Goal: Information Seeking & Learning: Understand process/instructions

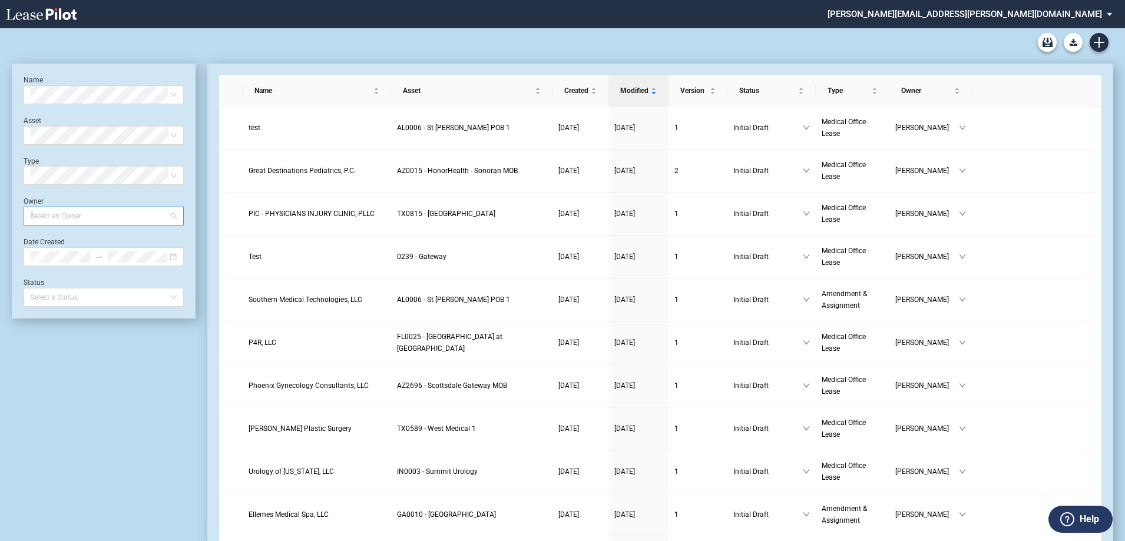
click at [73, 214] on div at bounding box center [98, 216] width 144 height 16
click at [128, 237] on div "Heather Puckette" at bounding box center [103, 240] width 141 height 12
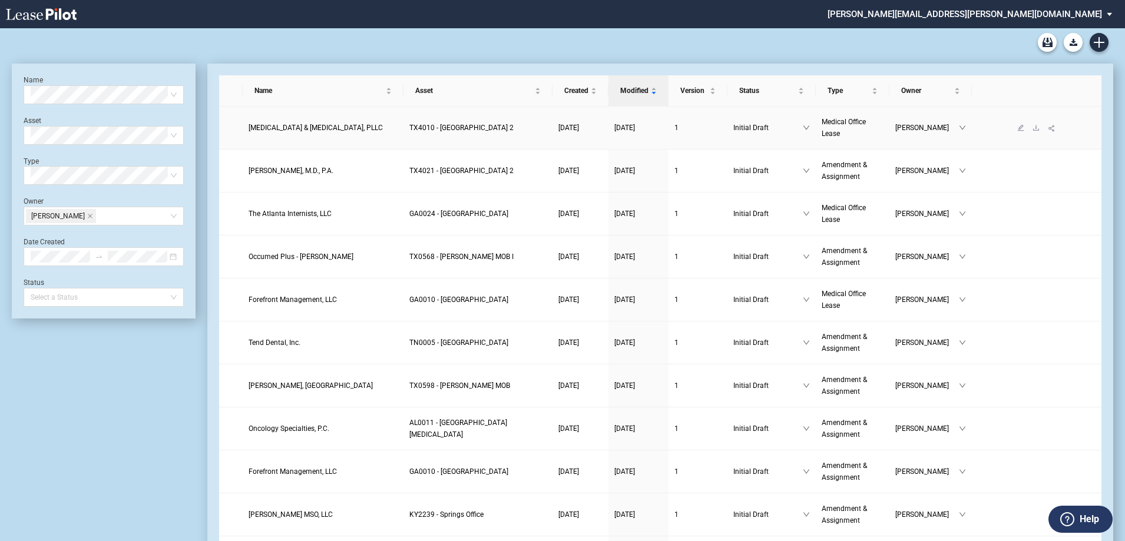
click at [447, 128] on span "TX4010 - Southwest Plaza 2" at bounding box center [461, 128] width 104 height 8
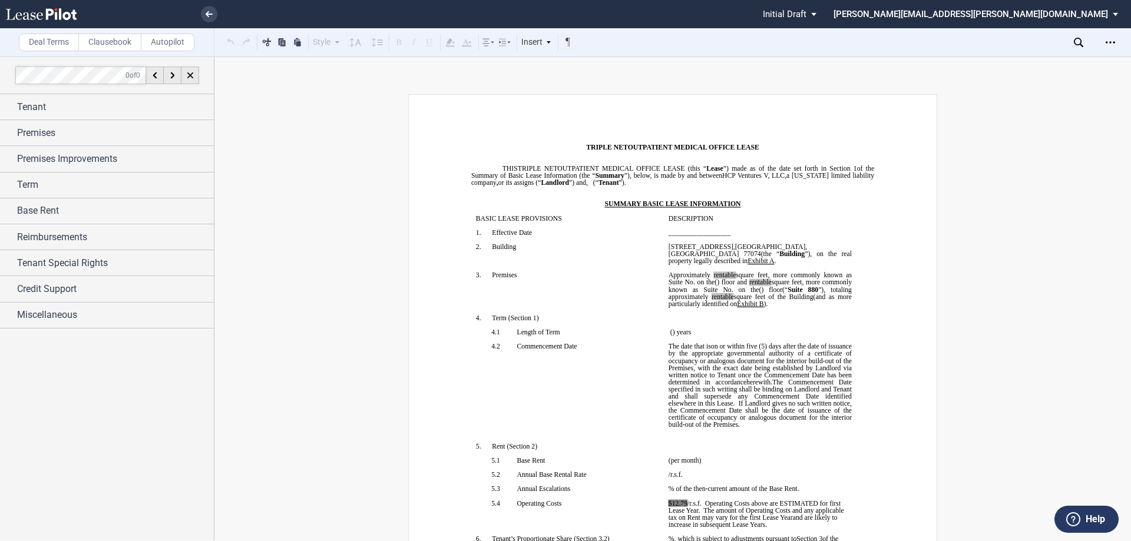
click at [106, 35] on label "Clausebook" at bounding box center [109, 43] width 63 height 18
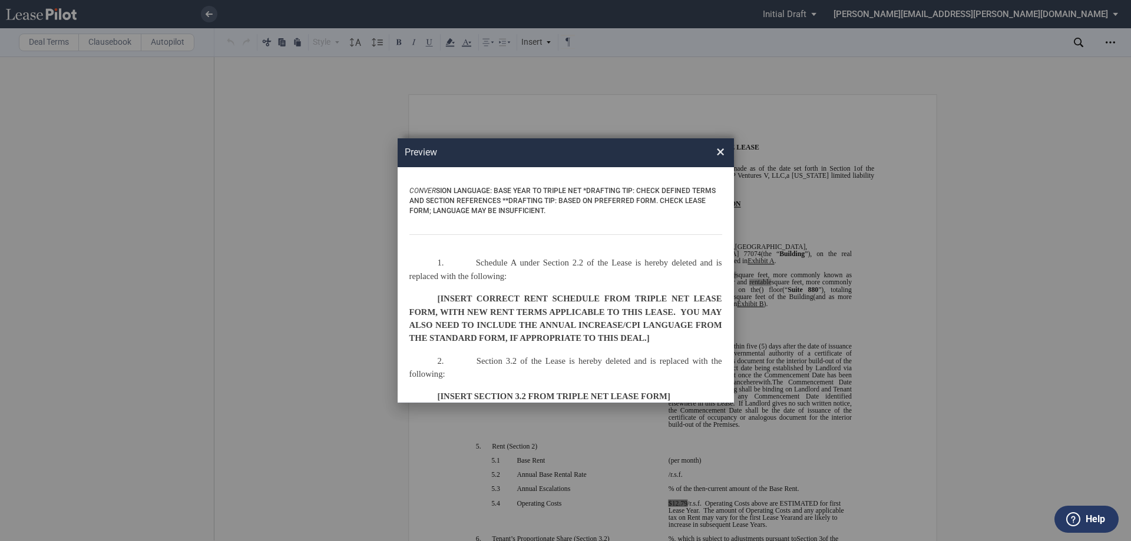
click at [719, 151] on span "×" at bounding box center [720, 152] width 8 height 19
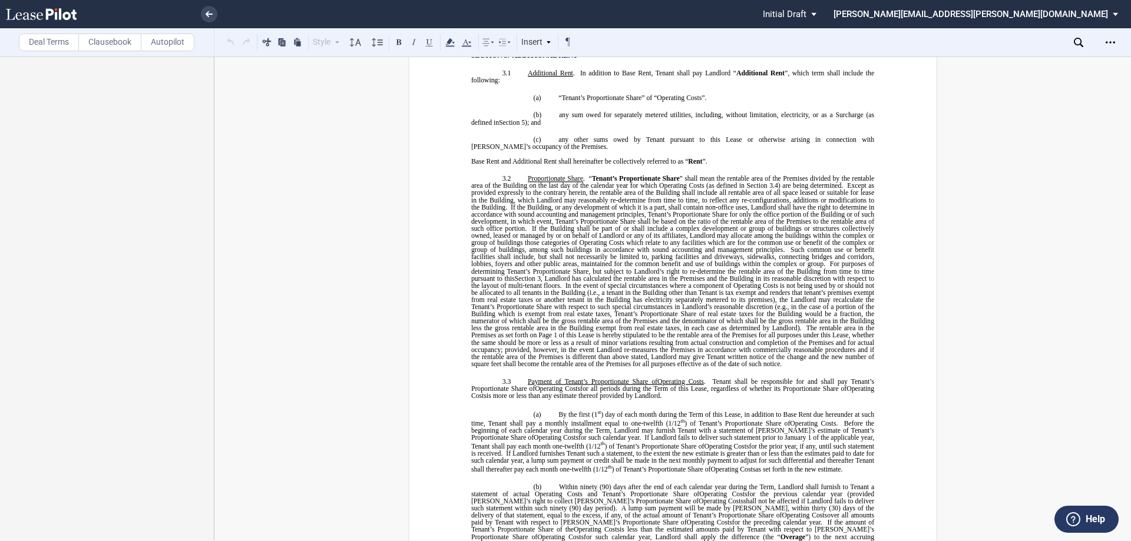
scroll to position [1296, 0]
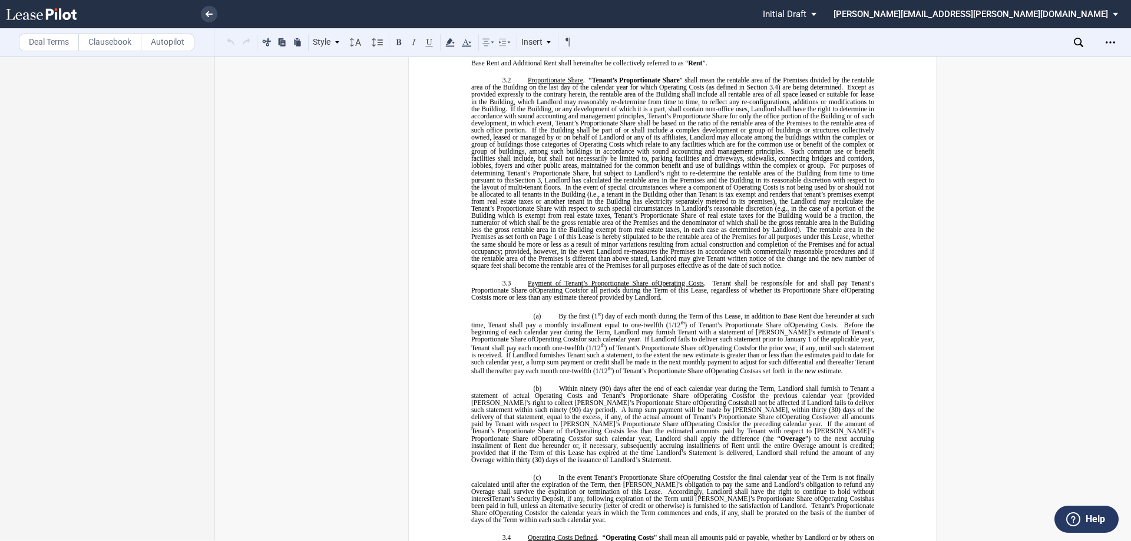
drag, startPoint x: 712, startPoint y: 288, endPoint x: 663, endPoint y: 306, distance: 51.6
click at [663, 300] on p "3.3 Payment of Tenant’s Proportionate Share of Excess Operating Costs Operating…" at bounding box center [672, 289] width 403 height 21
click at [602, 329] on span ") day of each month during the Term of this Lease, in addition to Base Rent due…" at bounding box center [673, 321] width 405 height 16
drag, startPoint x: 583, startPoint y: 296, endPoint x: 659, endPoint y: 306, distance: 76.6
click at [659, 300] on p "3.3 Payment of Tenant’s Proportionate Share of Excess Operating Costs Operating…" at bounding box center [672, 289] width 403 height 21
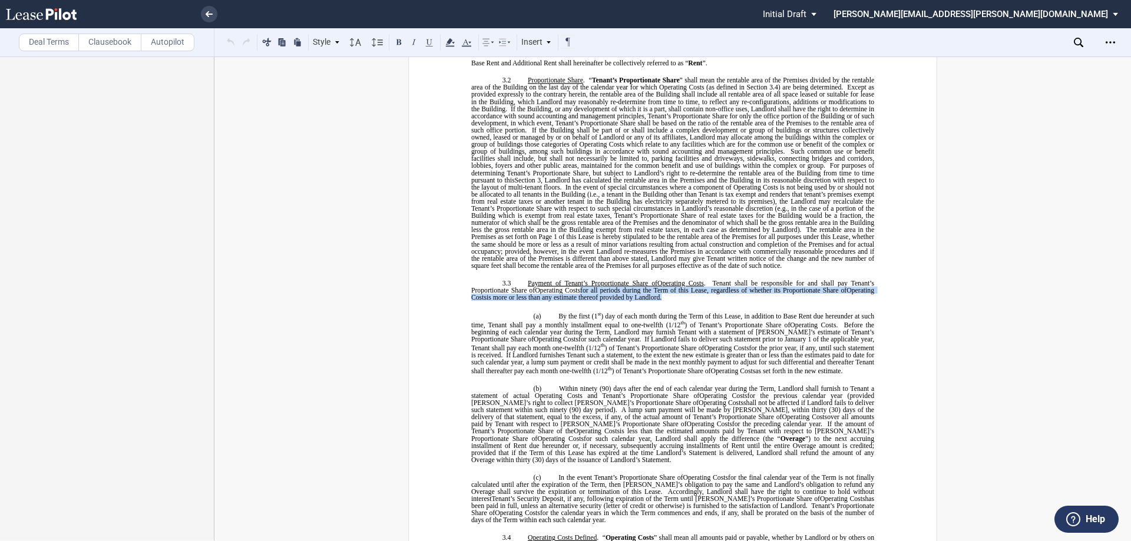
click at [606, 362] on span "If Landlord furnishes Tenant such a statement, to the extent the new estimate i…" at bounding box center [673, 363] width 405 height 23
drag, startPoint x: 580, startPoint y: 298, endPoint x: 659, endPoint y: 305, distance: 79.8
click at [659, 300] on p "3.3 Payment of Tenant’s Proportionate Share of Excess Operating Costs Operating…" at bounding box center [672, 289] width 403 height 21
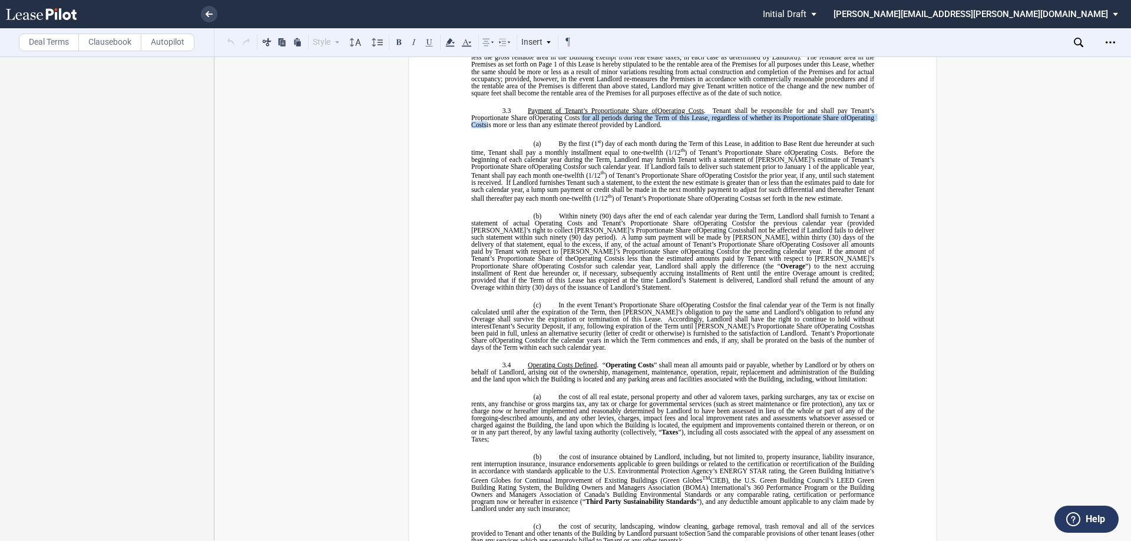
scroll to position [1473, 0]
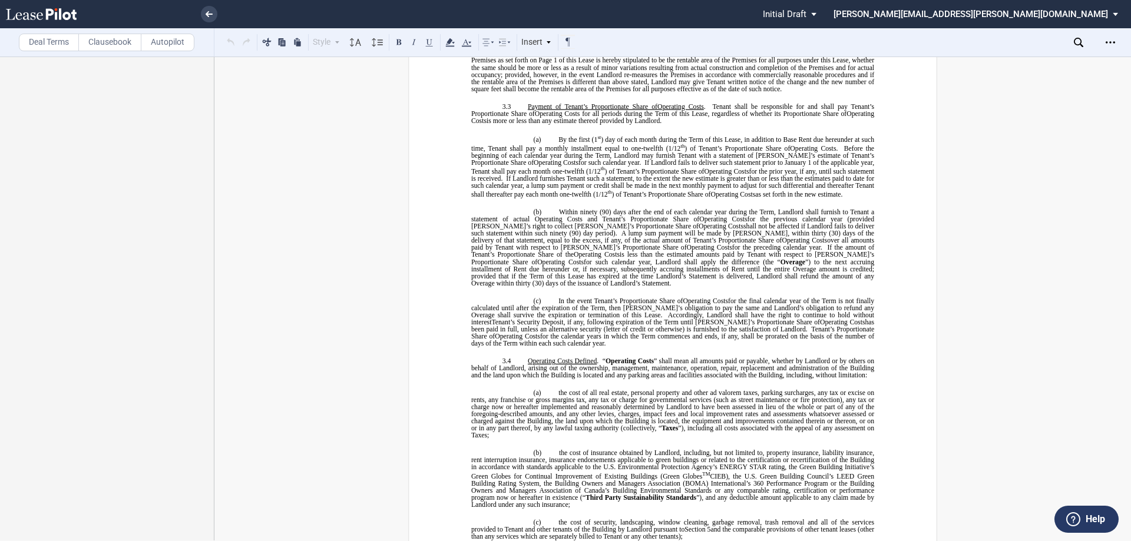
click at [587, 270] on span "”) to the next accruing installment of Rent due hereunder or, if necessary, sub…" at bounding box center [673, 273] width 405 height 28
drag, startPoint x: 840, startPoint y: 200, endPoint x: 543, endPoint y: 144, distance: 302.2
click at [543, 144] on p "(a) By the first (1 st ) day of each month during the Term of this Lease, in ad…" at bounding box center [672, 166] width 403 height 64
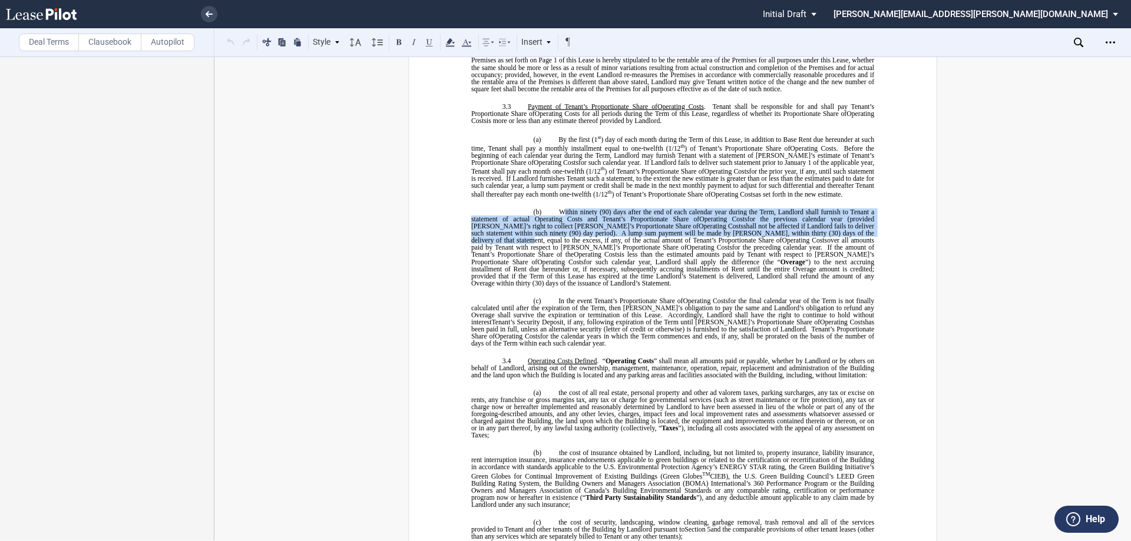
drag, startPoint x: 560, startPoint y: 216, endPoint x: 825, endPoint y: 245, distance: 267.3
click at [826, 245] on p "(b) Within ninety (90) days after the end of each calendar year during the Term…" at bounding box center [672, 248] width 403 height 78
click at [825, 245] on span "over all amounts paid by Tenant with respect to [PERSON_NAME]’s Proportionate S…" at bounding box center [673, 244] width 405 height 14
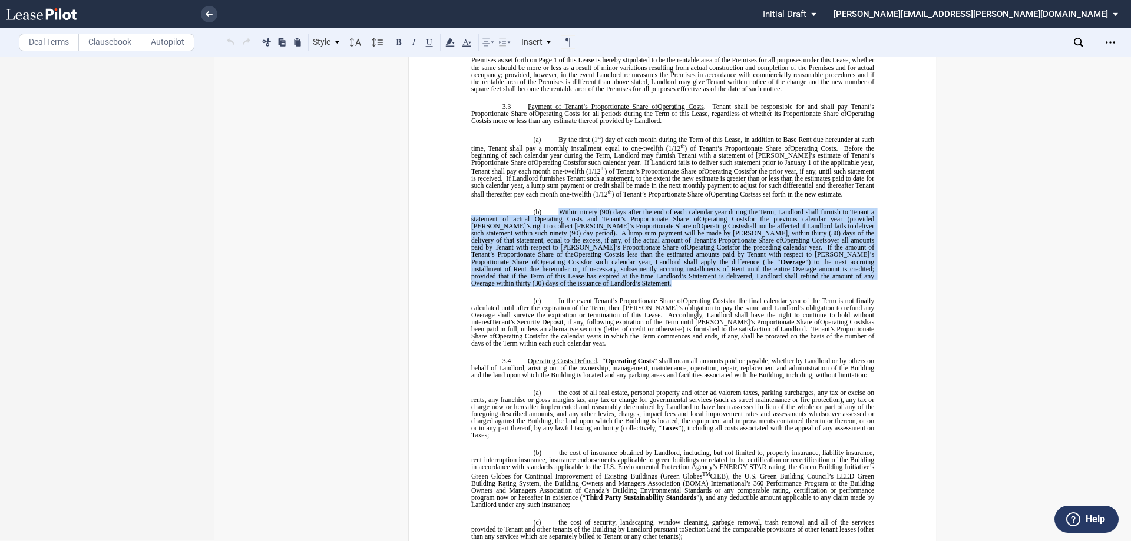
drag, startPoint x: 560, startPoint y: 215, endPoint x: 851, endPoint y: 284, distance: 298.5
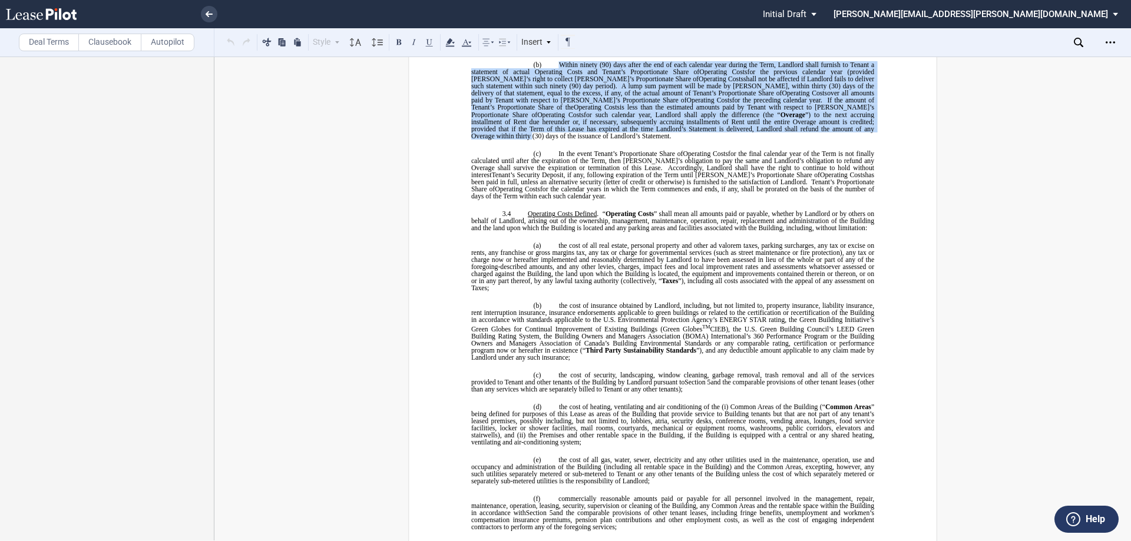
scroll to position [1532, 0]
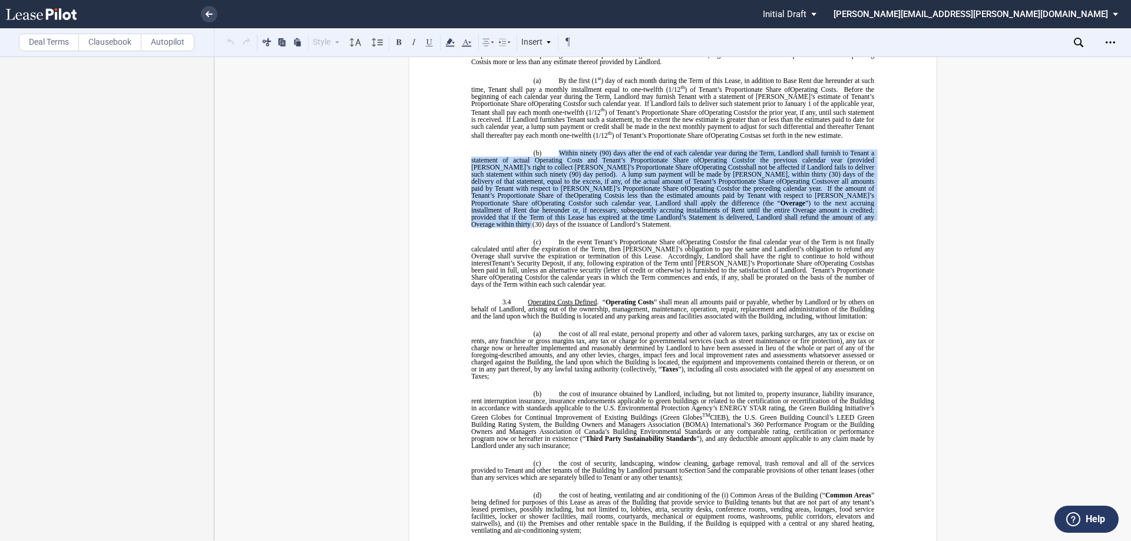
drag, startPoint x: 553, startPoint y: 242, endPoint x: 525, endPoint y: 283, distance: 49.5
click at [525, 283] on p "(c) In the event Tenant’s Proportionate Share of Excess Operating Costs Operati…" at bounding box center [672, 264] width 403 height 50
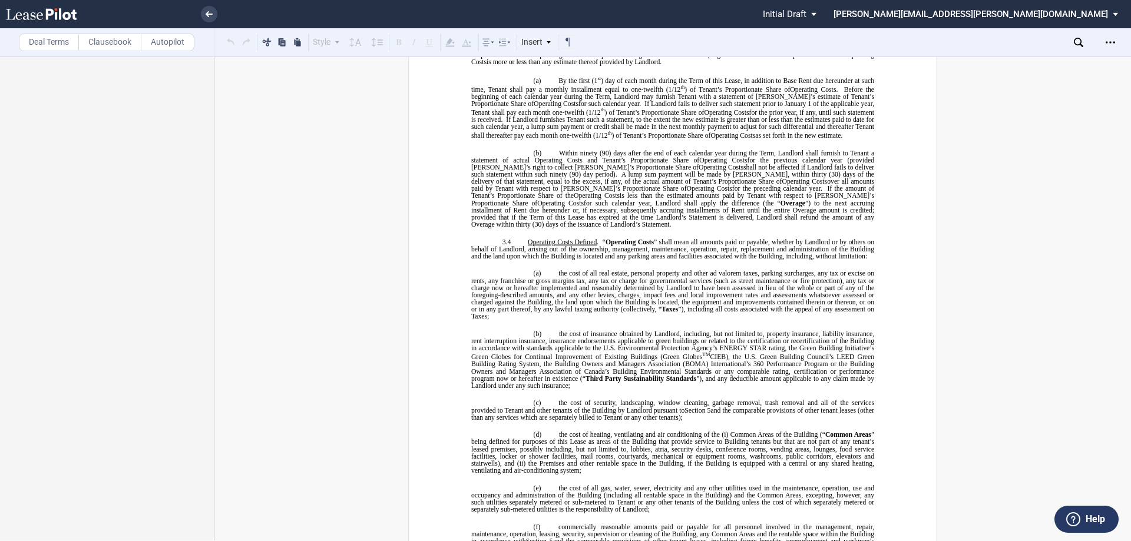
click at [586, 164] on span "(90) days after the end of each calendar year during the Term, Landlord shall f…" at bounding box center [673, 157] width 405 height 14
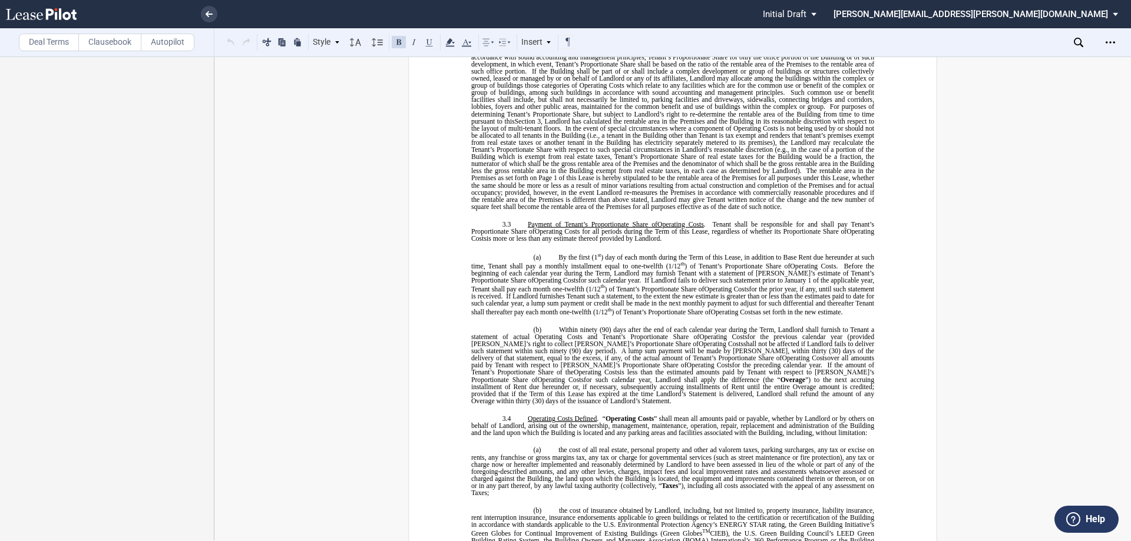
scroll to position [1414, 0]
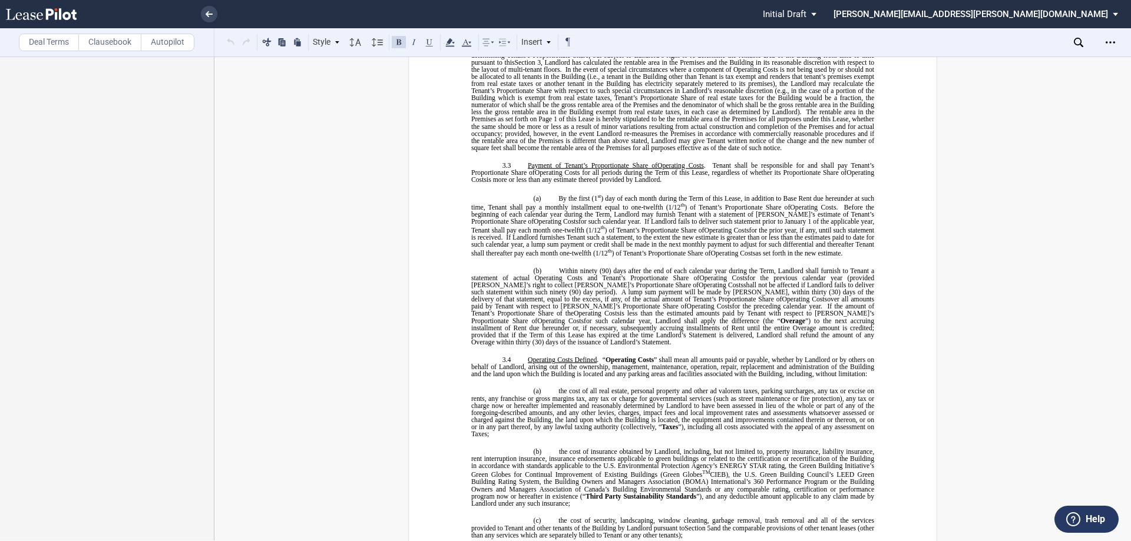
click at [583, 282] on span "(90) days after the end of each calendar year during the Term, Landlord shall f…" at bounding box center [673, 274] width 405 height 14
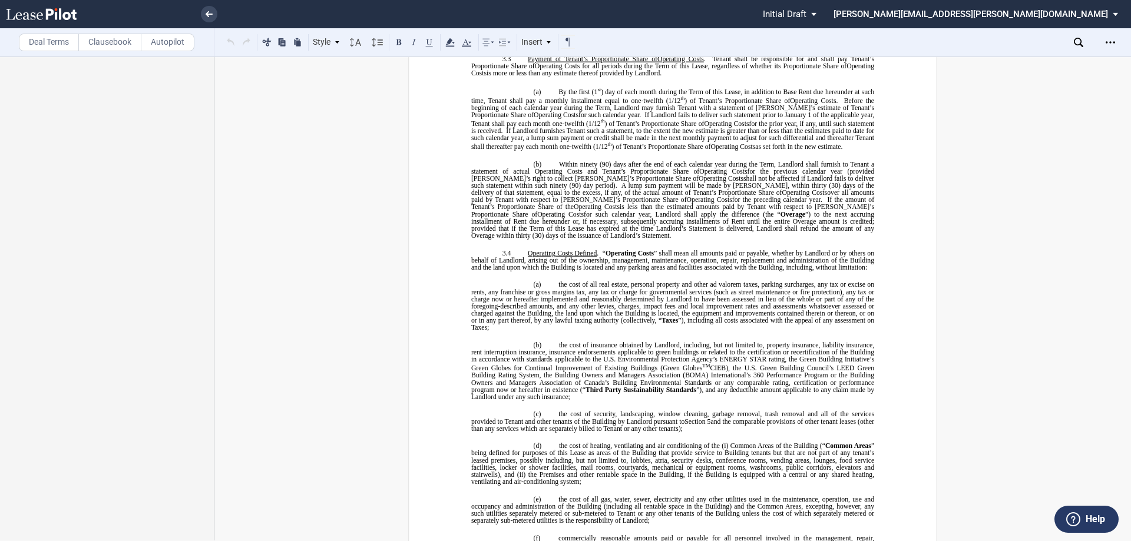
scroll to position [1532, 0]
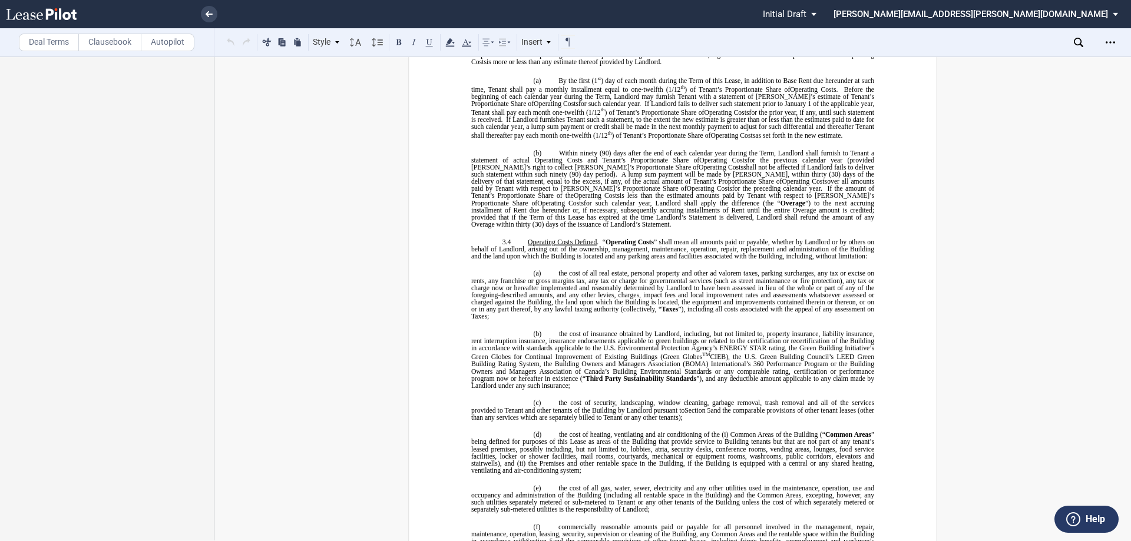
click at [710, 273] on span "the cost of all real estate, personal property and other ad valorem taxes, park…" at bounding box center [673, 291] width 405 height 43
click at [563, 206] on span "is less than the estimated amounts paid by Tenant with respect to [PERSON_NAME]…" at bounding box center [673, 200] width 405 height 14
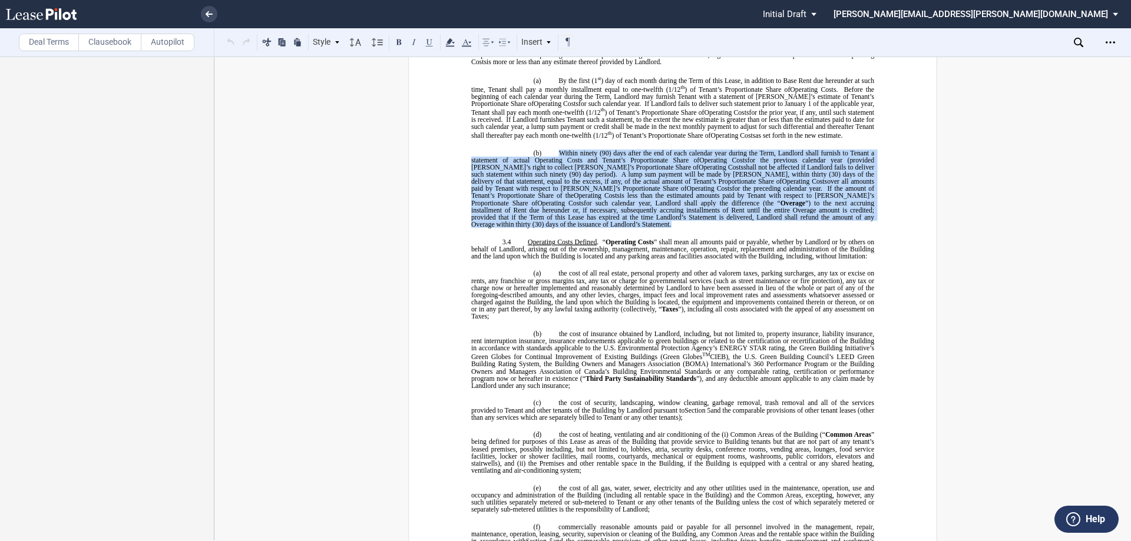
drag, startPoint x: 860, startPoint y: 222, endPoint x: 556, endPoint y: 163, distance: 309.7
click at [556, 163] on p "(b) Within ninety (90) days after the end of each calendar year during the Term…" at bounding box center [672, 189] width 403 height 78
click at [649, 256] on span "” shall mean all amounts paid or payable, whether by Landlord or by others on b…" at bounding box center [673, 249] width 405 height 21
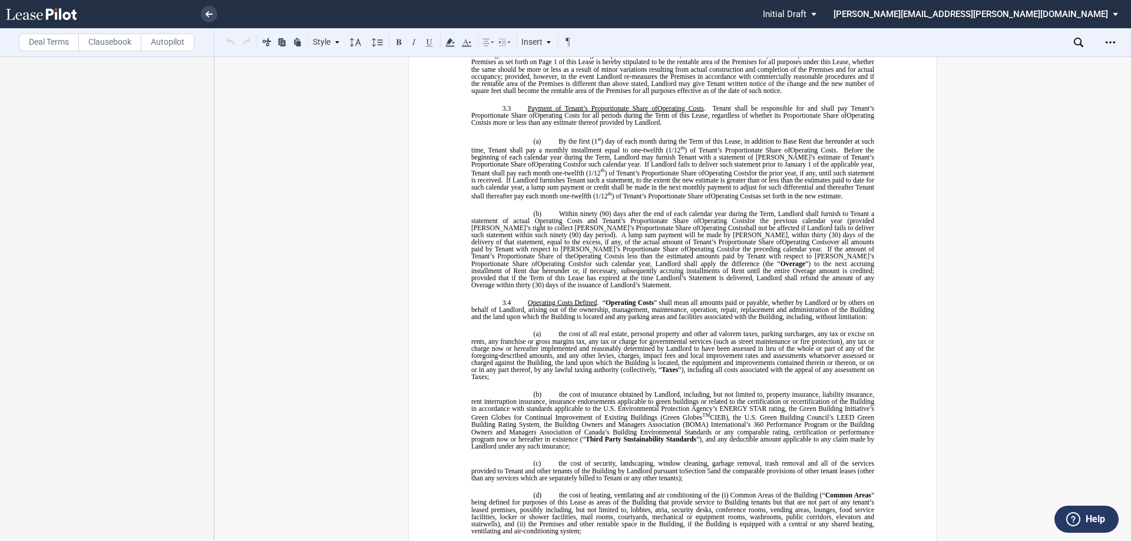
scroll to position [1414, 0]
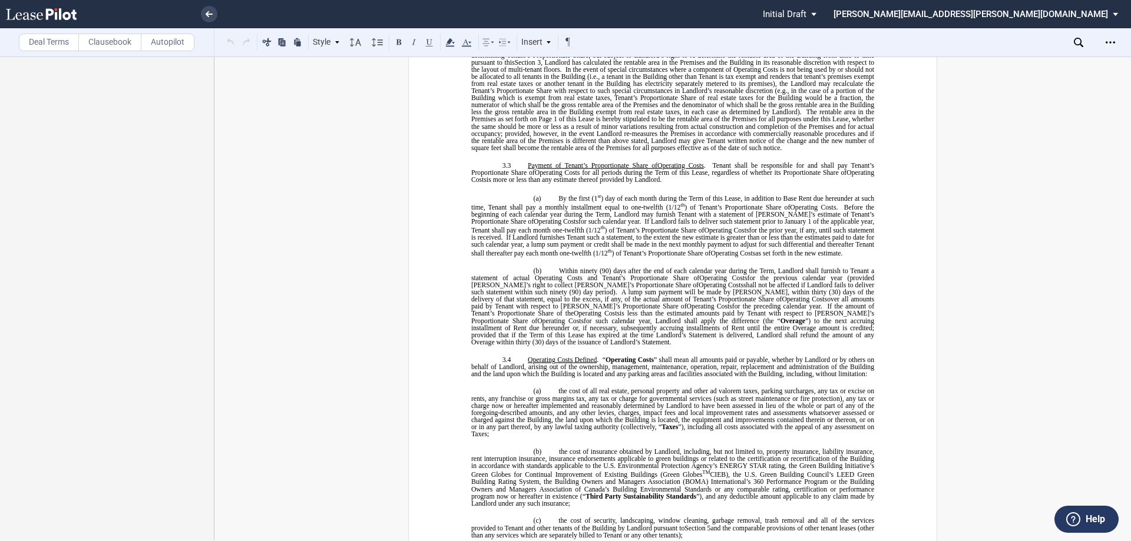
click at [645, 339] on span "”) to the next accruing installment of Rent due hereunder or, if necessary, sub…" at bounding box center [673, 332] width 405 height 28
click at [871, 331] on span "”) to the next accruing installment of Rent due hereunder or, if necessary, sub…" at bounding box center [673, 332] width 405 height 28
drag, startPoint x: 574, startPoint y: 220, endPoint x: 621, endPoint y: 227, distance: 47.1
click at [575, 220] on span "Before the beginning of each calendar year during the Term, Landlord may furnis…" at bounding box center [673, 214] width 405 height 21
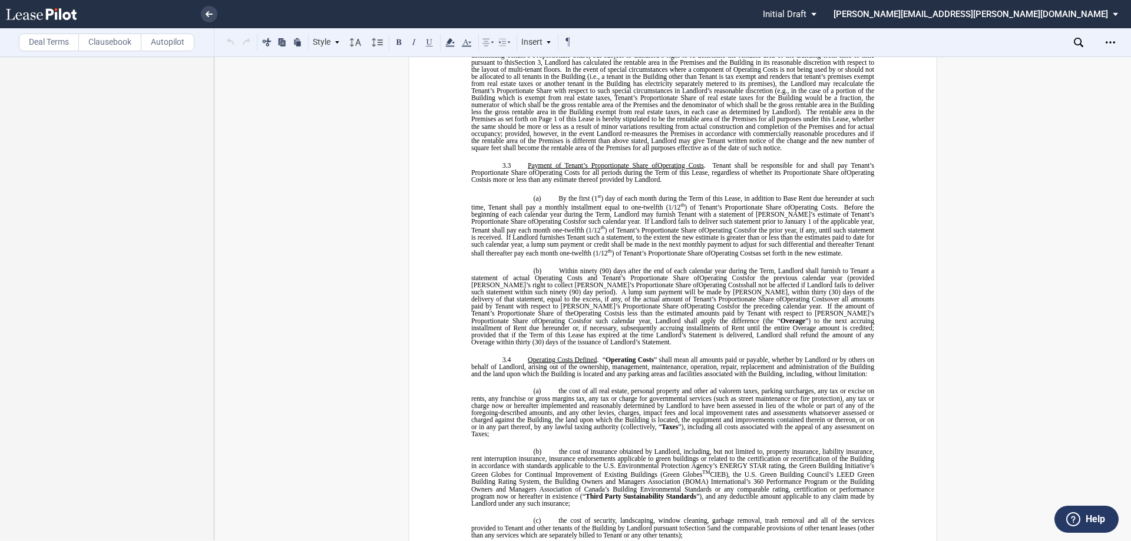
click at [622, 368] on span "” shall mean all amounts paid or payable, whether by Landlord or by others on b…" at bounding box center [673, 366] width 405 height 21
